Goal: Task Accomplishment & Management: Manage account settings

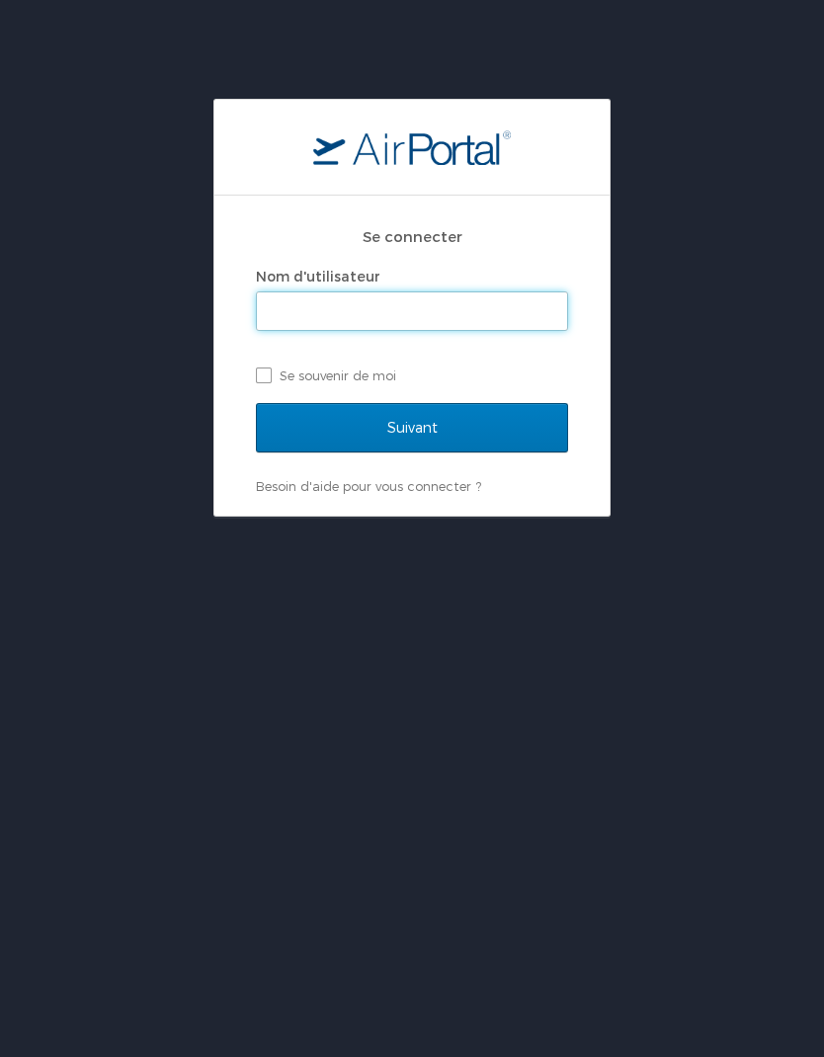
click at [510, 309] on input "Nom d'utilisateur" at bounding box center [412, 311] width 310 height 38
type input "claude.cretier@usskiandsnowboard.org"
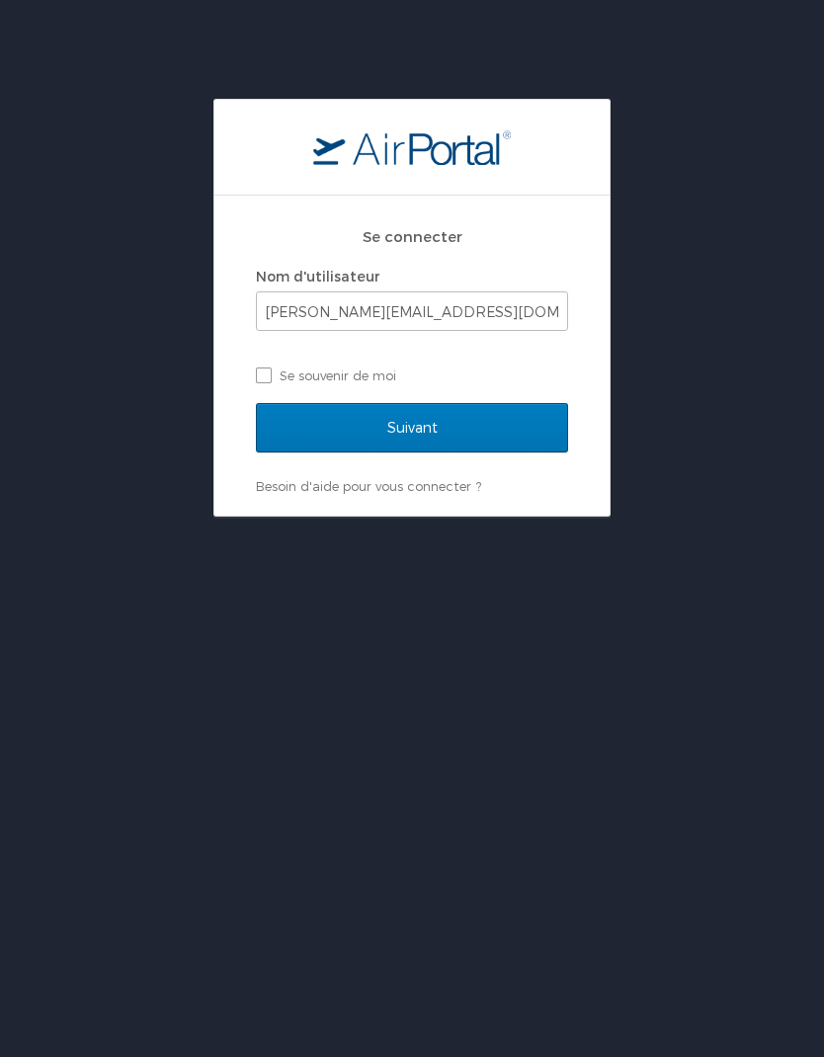
click at [276, 383] on label "Se souvenir de moi" at bounding box center [412, 375] width 312 height 30
click at [269, 380] on input "Se souvenir de moi" at bounding box center [262, 373] width 13 height 13
checkbox input "true"
click at [478, 426] on input "Suivant" at bounding box center [412, 427] width 312 height 49
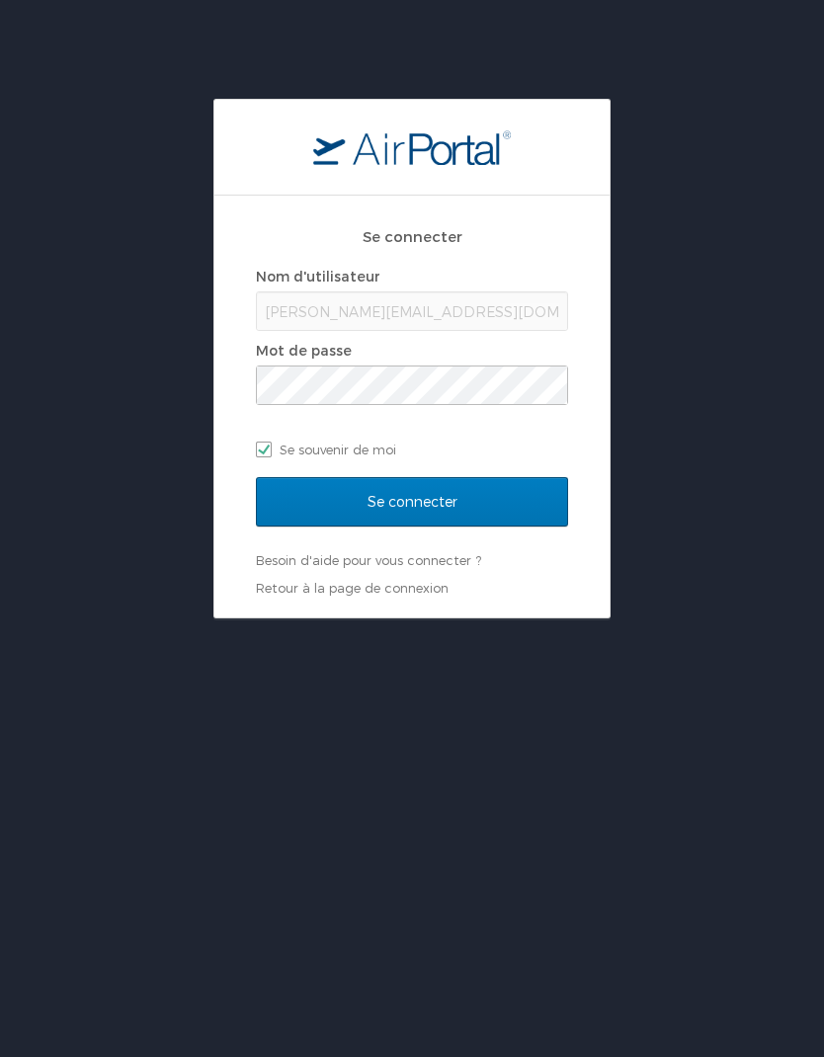
click at [512, 501] on input "Se connecter" at bounding box center [412, 501] width 312 height 49
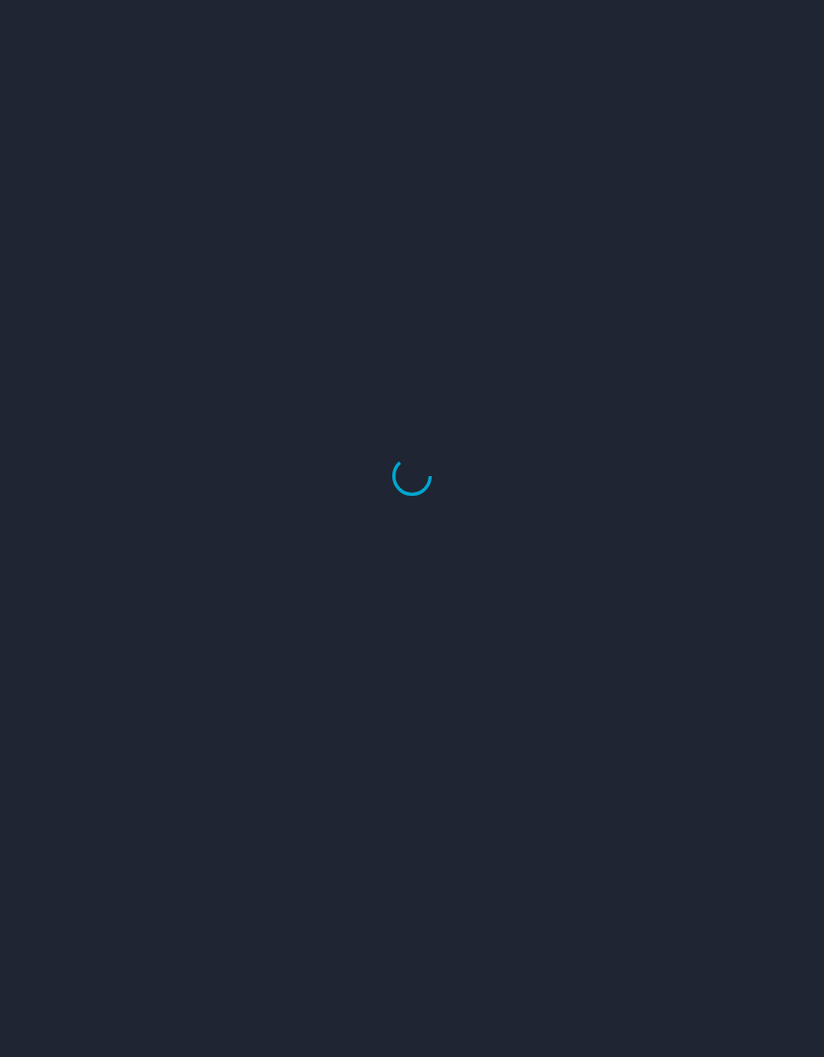
select select "US"
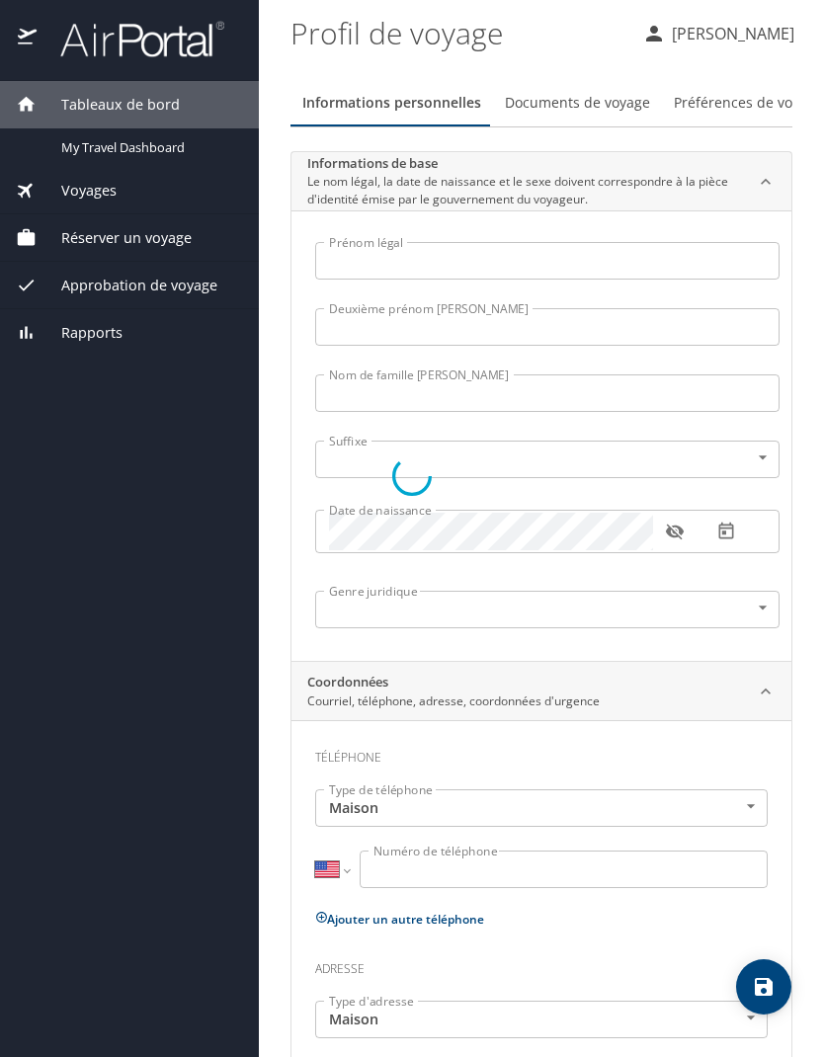
type input "[PERSON_NAME]"
type input "CRETIER"
type input "[DEMOGRAPHIC_DATA]"
type input "[PERSON_NAME]"
type input "Bonnet"
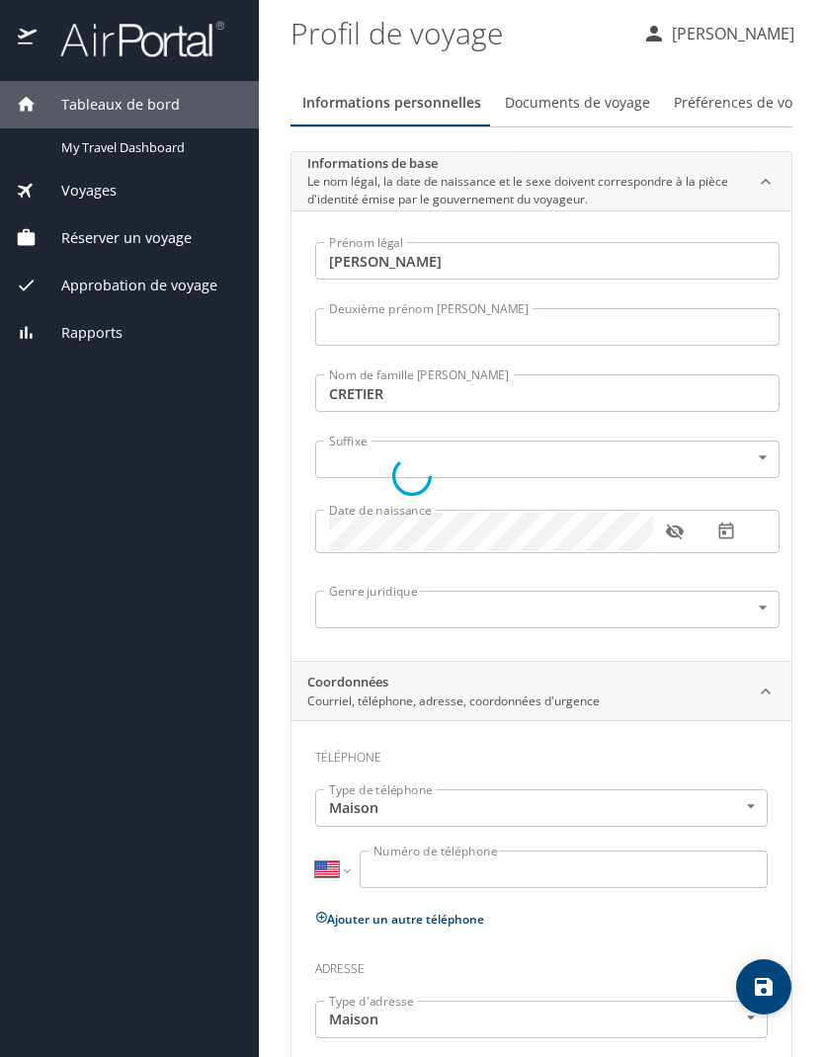
select select "FR"
type input "06 62 24 88 07"
select select "FR"
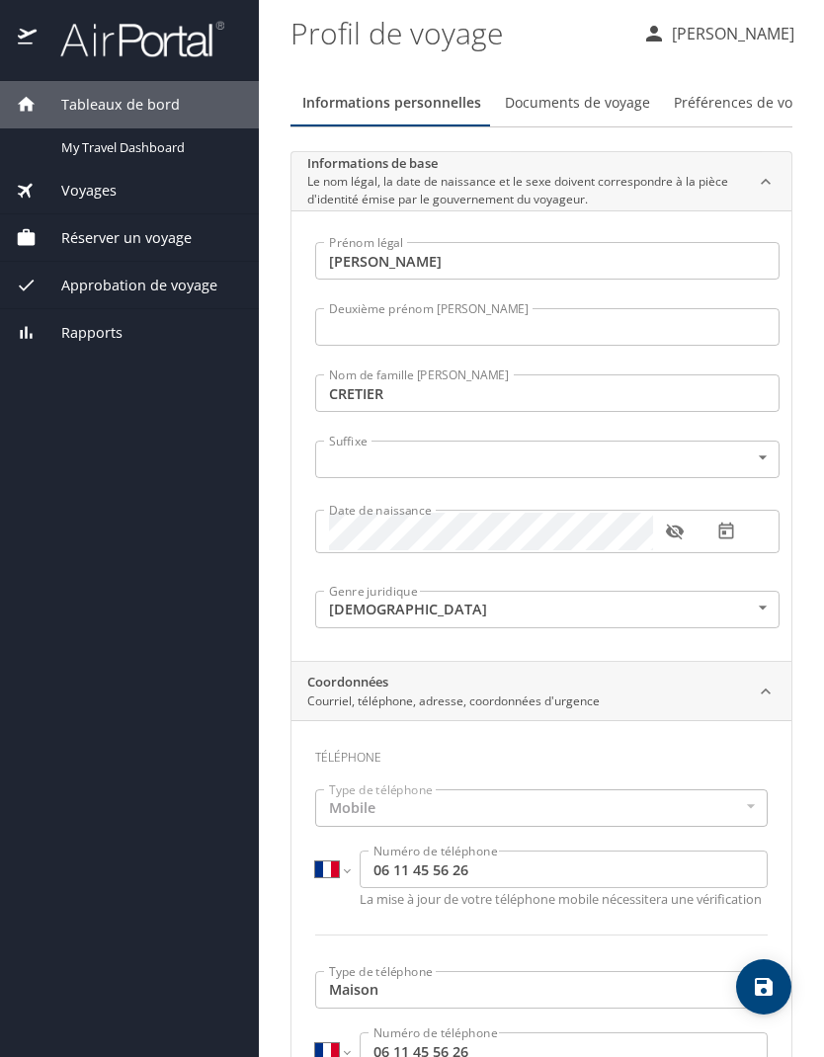
click at [102, 197] on font "Voyages" at bounding box center [88, 190] width 55 height 19
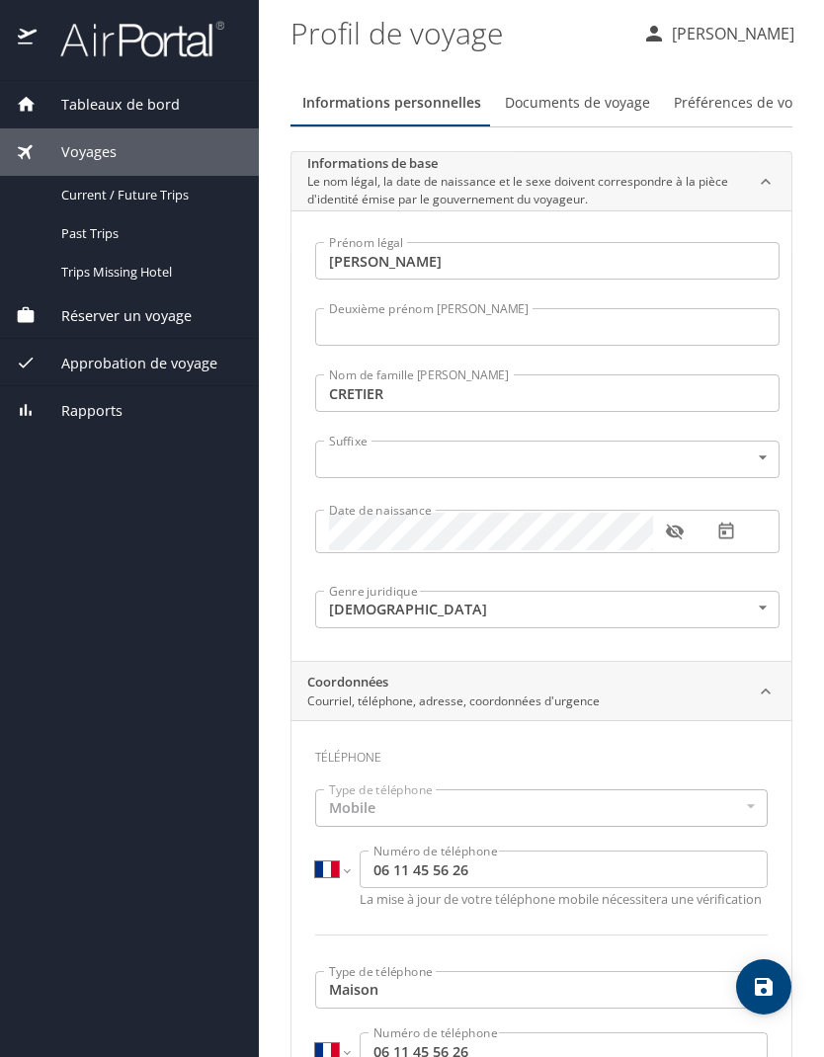
click at [159, 196] on span "Current / Future Trips" at bounding box center [148, 195] width 174 height 19
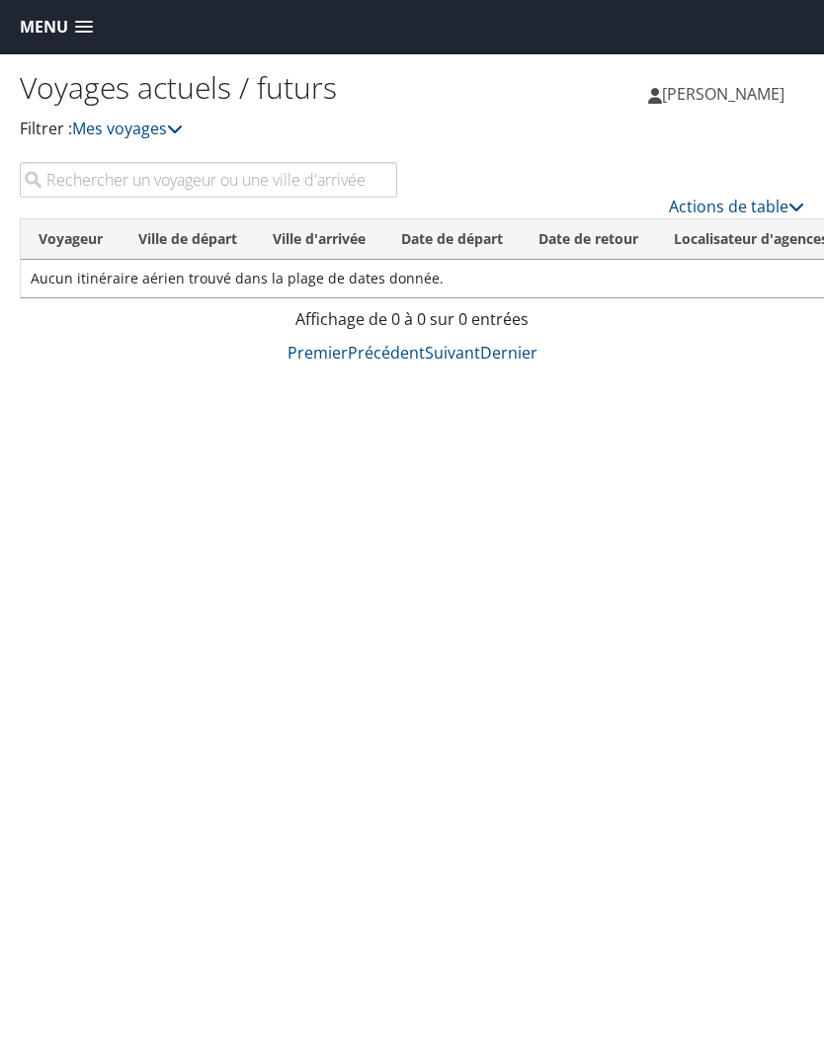
click at [77, 32] on span at bounding box center [84, 28] width 18 height 14
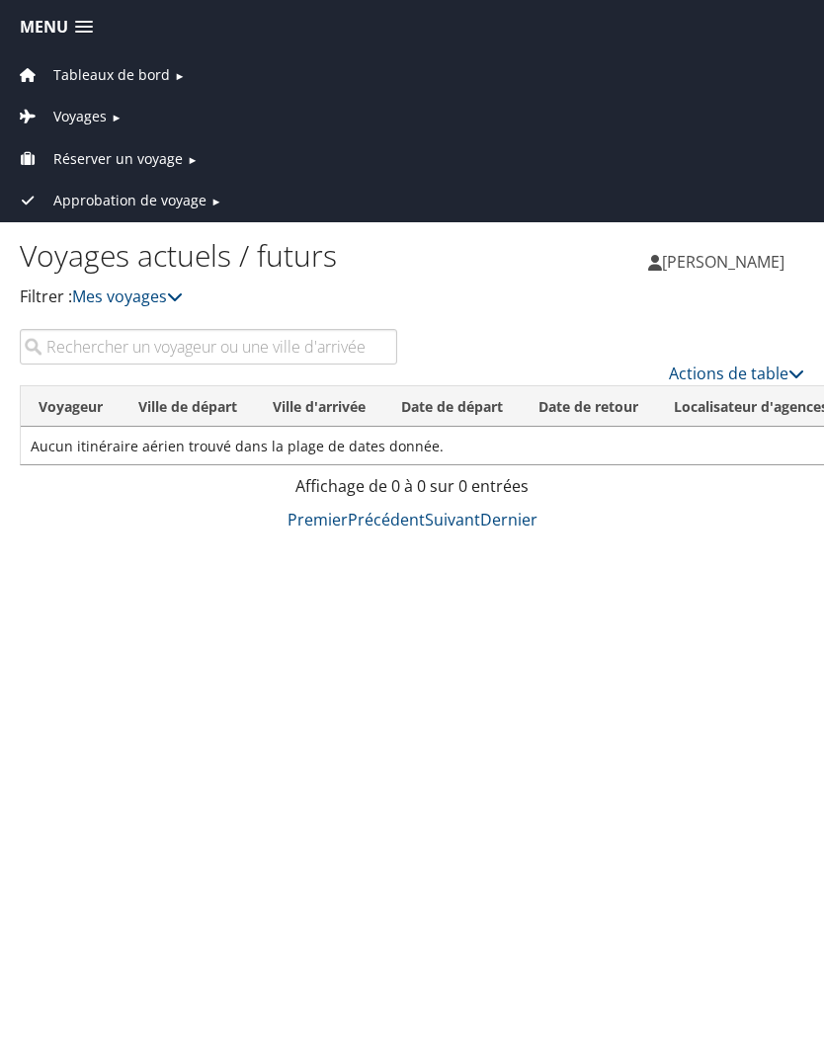
click at [167, 161] on font "Réserver un voyage" at bounding box center [117, 158] width 129 height 19
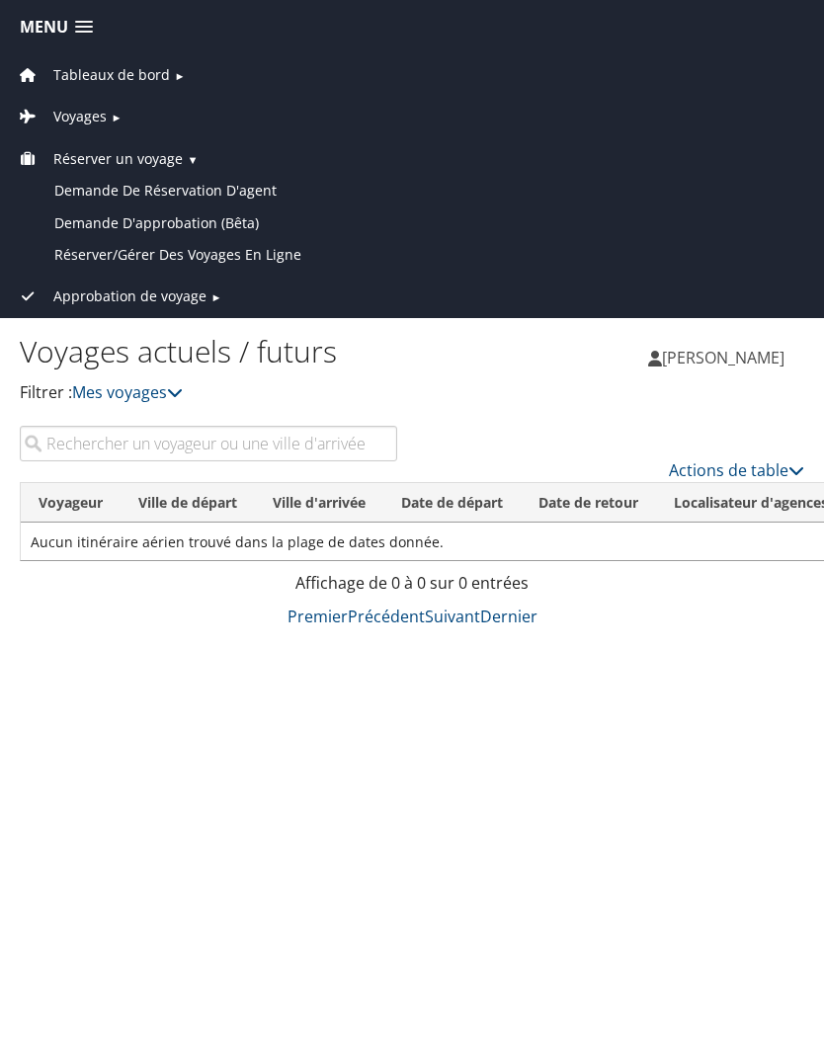
click at [171, 295] on font "Approbation de voyage" at bounding box center [129, 295] width 153 height 19
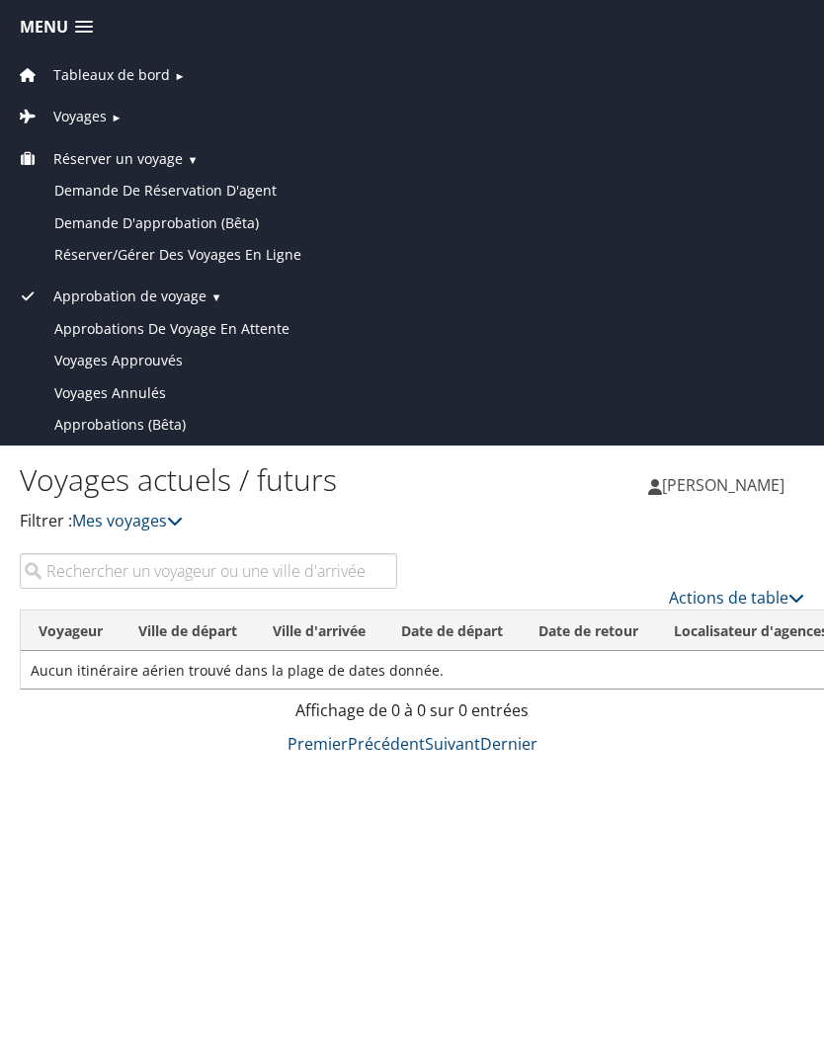
click at [150, 355] on font "Voyages approuvés" at bounding box center [118, 360] width 128 height 19
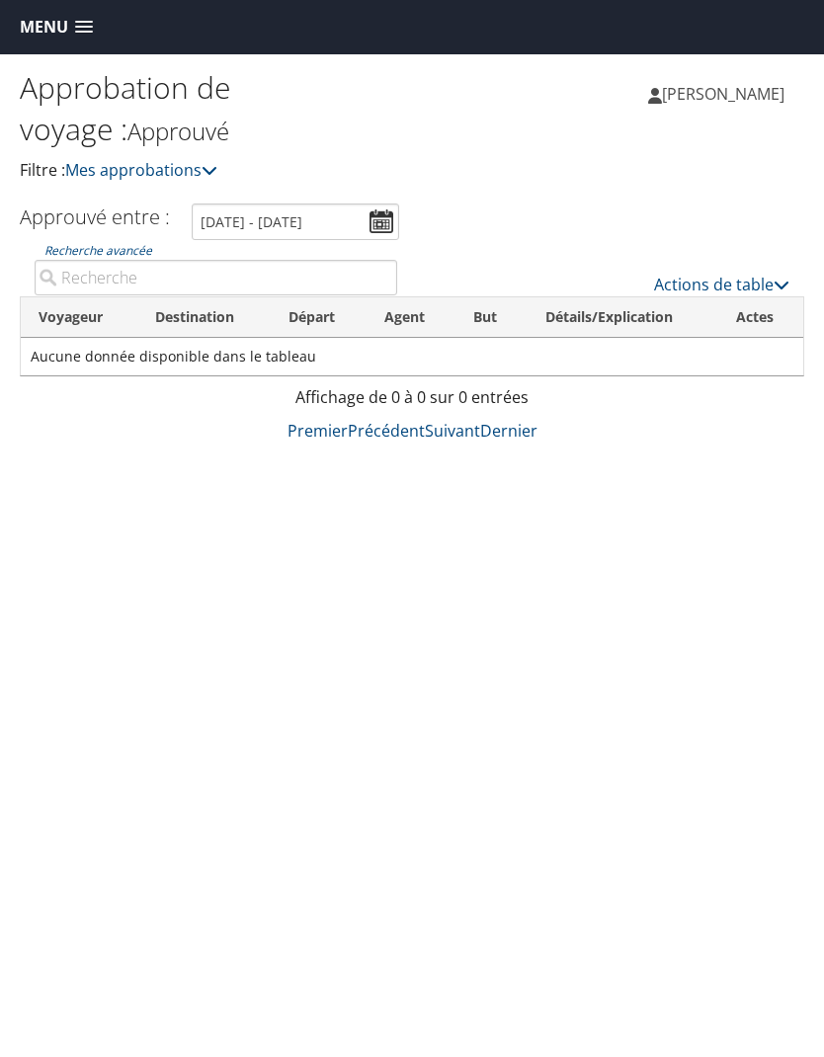
click at [86, 32] on span at bounding box center [84, 28] width 18 height 14
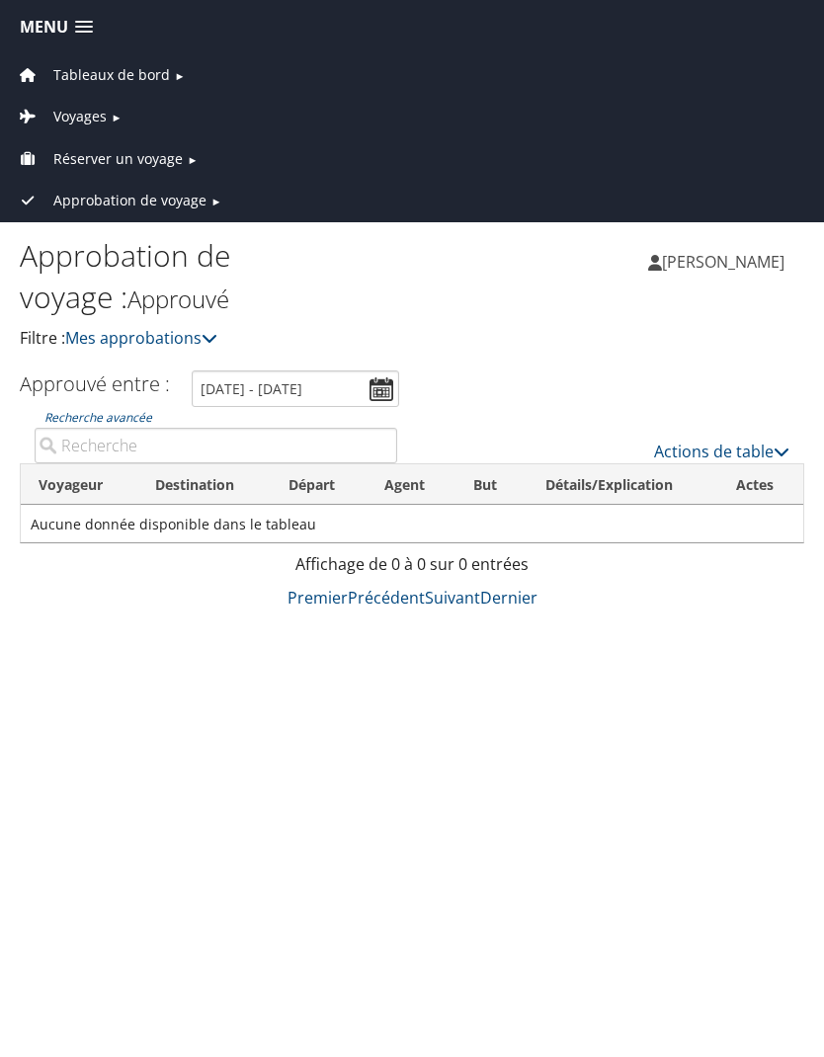
click at [105, 119] on font "Voyages" at bounding box center [79, 116] width 53 height 19
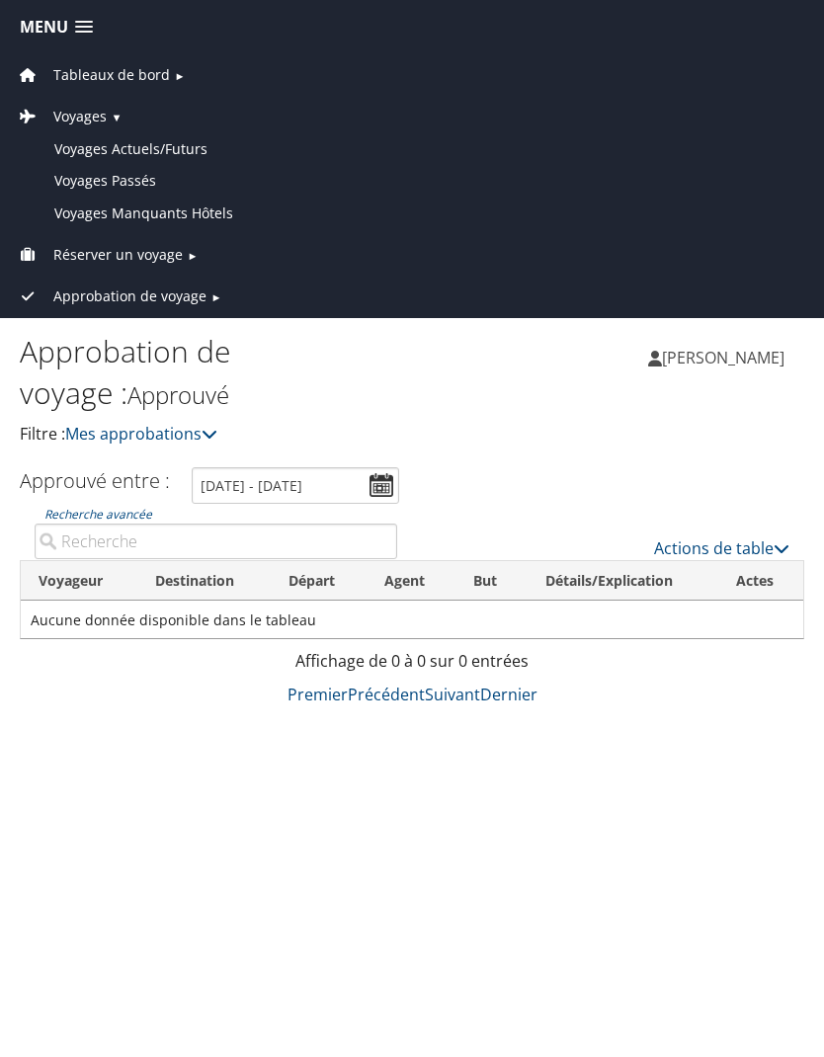
click at [150, 256] on font "Réserver un voyage" at bounding box center [117, 254] width 129 height 19
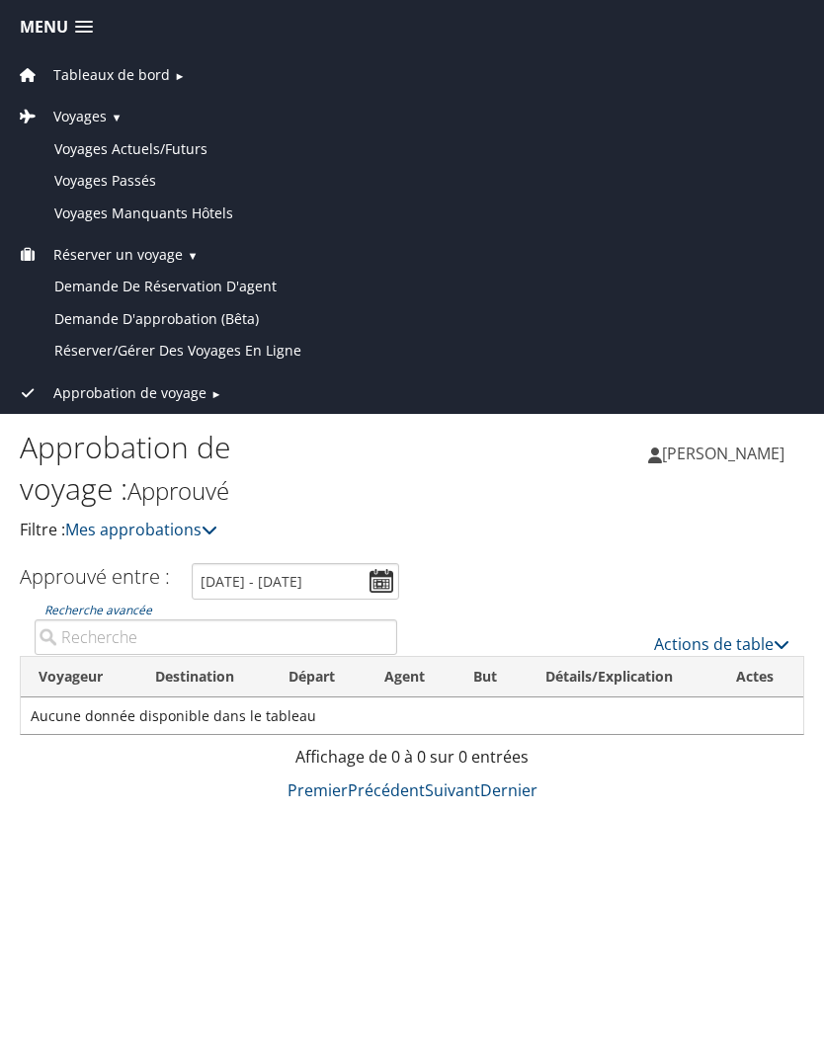
click at [256, 344] on font "Réserver/Gérer des voyages en ligne" at bounding box center [177, 350] width 247 height 19
